Goal: Task Accomplishment & Management: Complete application form

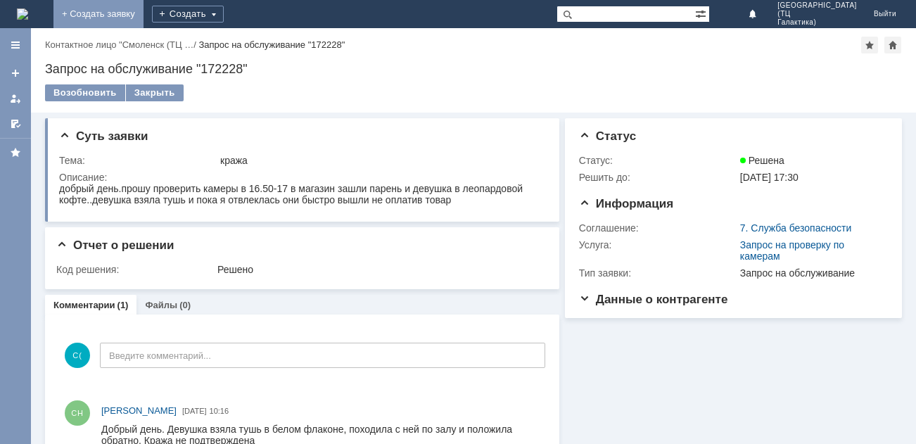
click at [143, 17] on link "+ Создать заявку" at bounding box center [98, 14] width 90 height 28
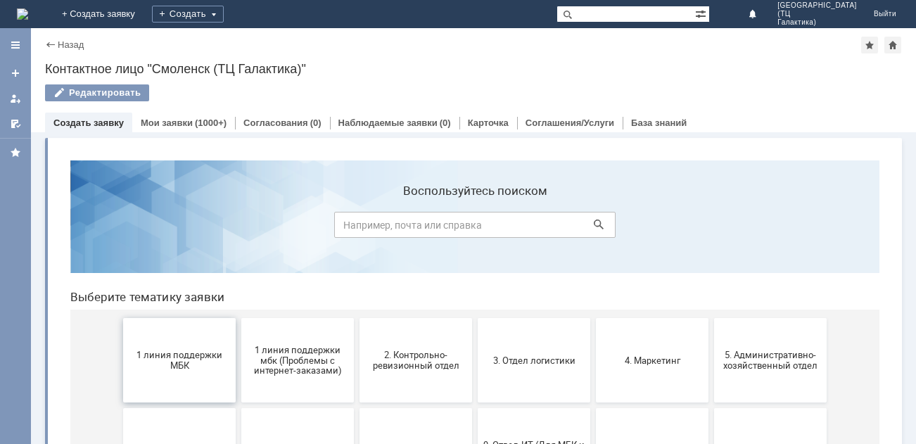
click at [182, 340] on button "1 линия поддержки МБК" at bounding box center [179, 360] width 113 height 84
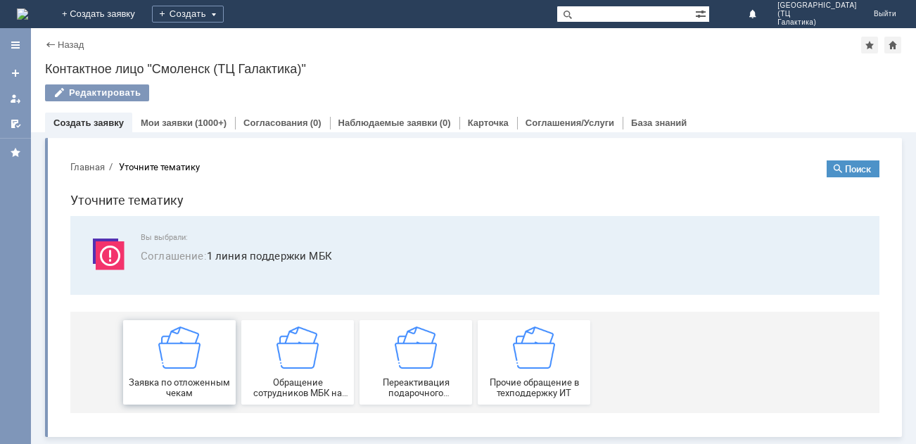
click at [188, 340] on img at bounding box center [179, 347] width 42 height 42
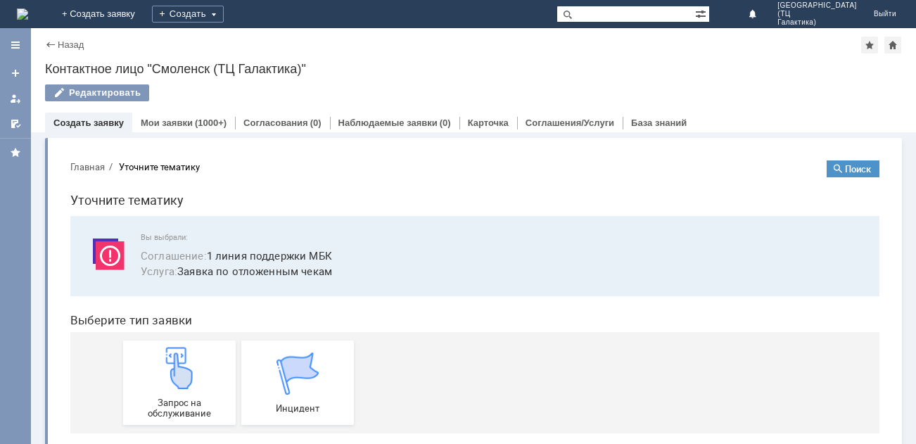
click at [188, 340] on link "Запрос на обслуживание" at bounding box center [179, 382] width 113 height 84
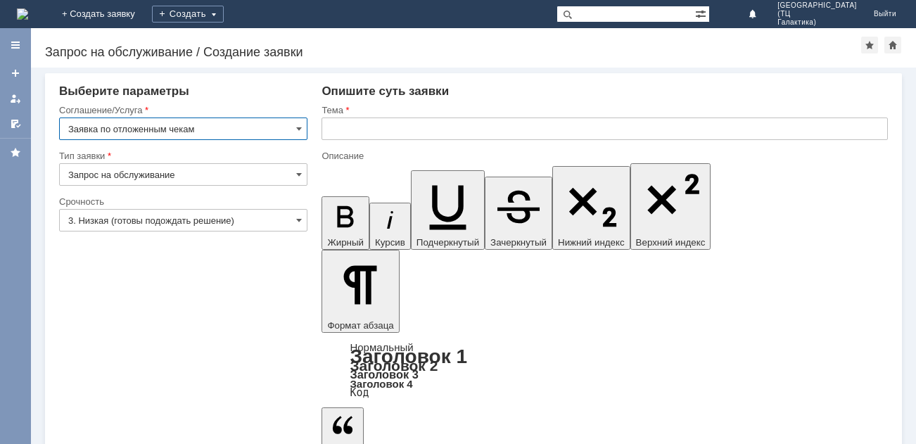
click at [293, 224] on input "3. Низкая (готовы подождать решение)" at bounding box center [183, 220] width 248 height 23
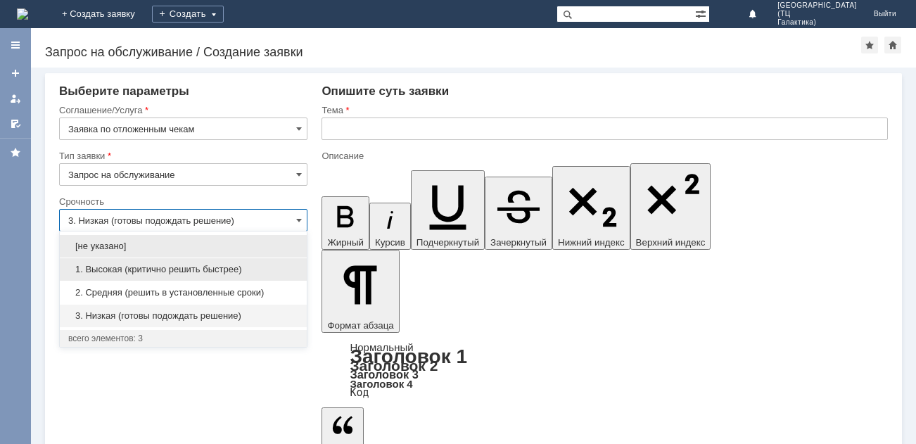
click at [131, 266] on span "1. Высокая (критично решить быстрее)" at bounding box center [183, 269] width 230 height 11
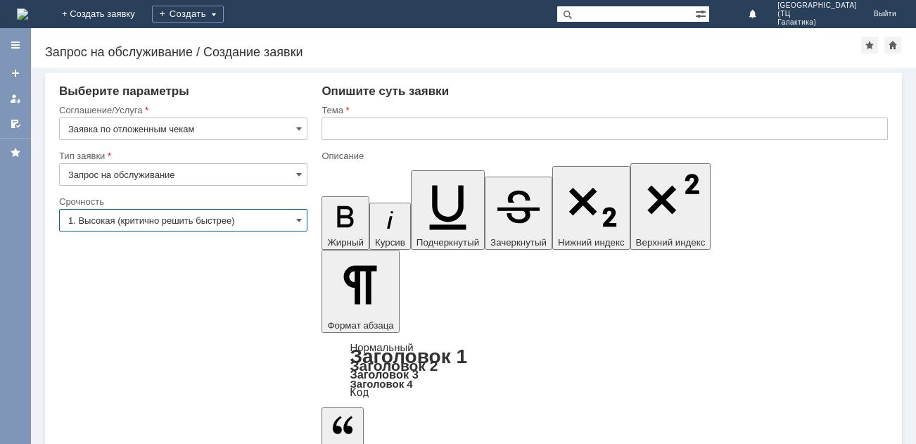
type input "1. Высокая (критично решить быстрее)"
click at [331, 129] on input "text" at bounding box center [604, 128] width 566 height 23
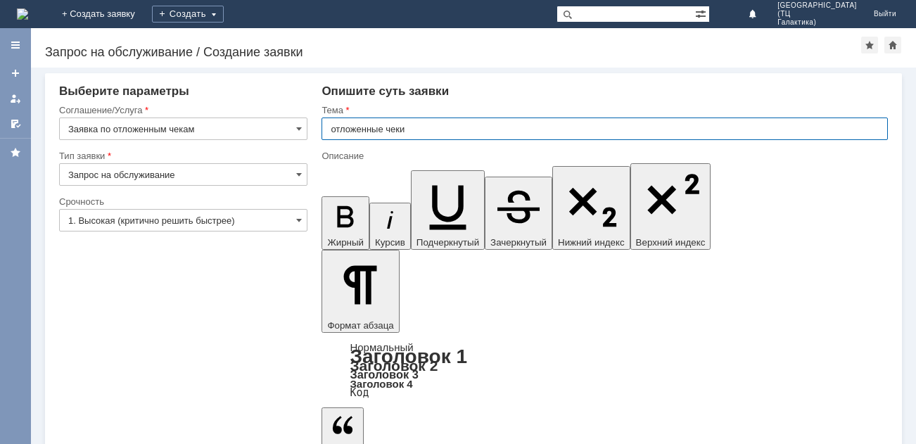
type input "отложенные чеки"
